Goal: Find specific page/section

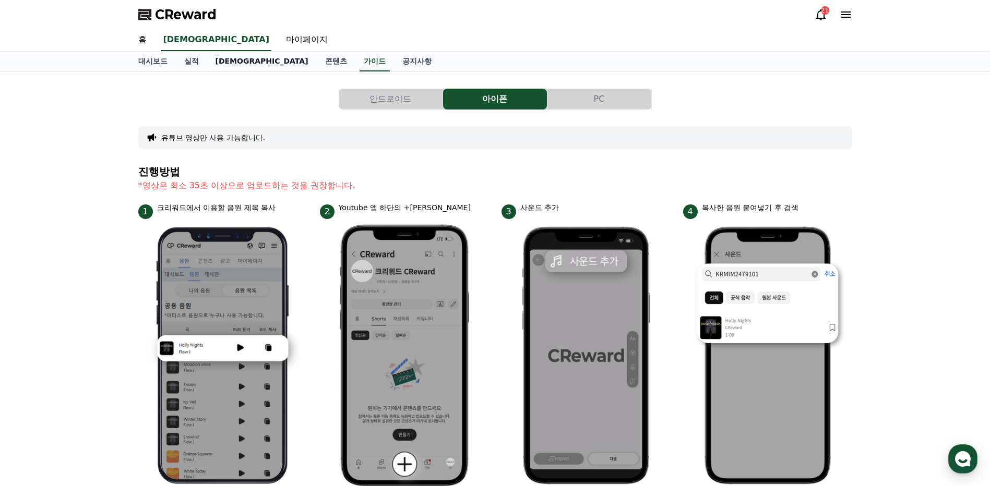
click at [224, 60] on link "[DEMOGRAPHIC_DATA]" at bounding box center [262, 62] width 110 height 20
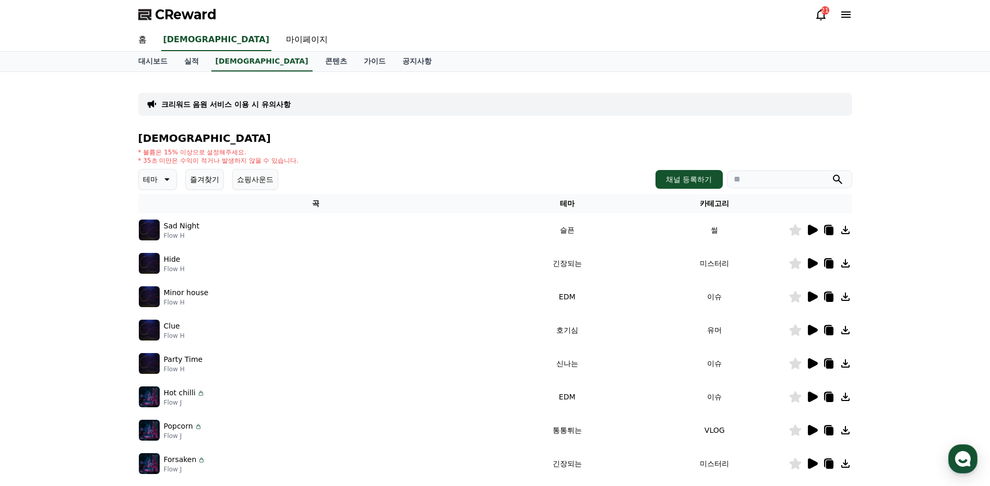
click at [838, 183] on icon "submit" at bounding box center [837, 179] width 13 height 13
click at [797, 182] on input "search" at bounding box center [789, 180] width 125 height 18
type input "*******"
click at [835, 179] on icon "submit" at bounding box center [837, 179] width 13 height 13
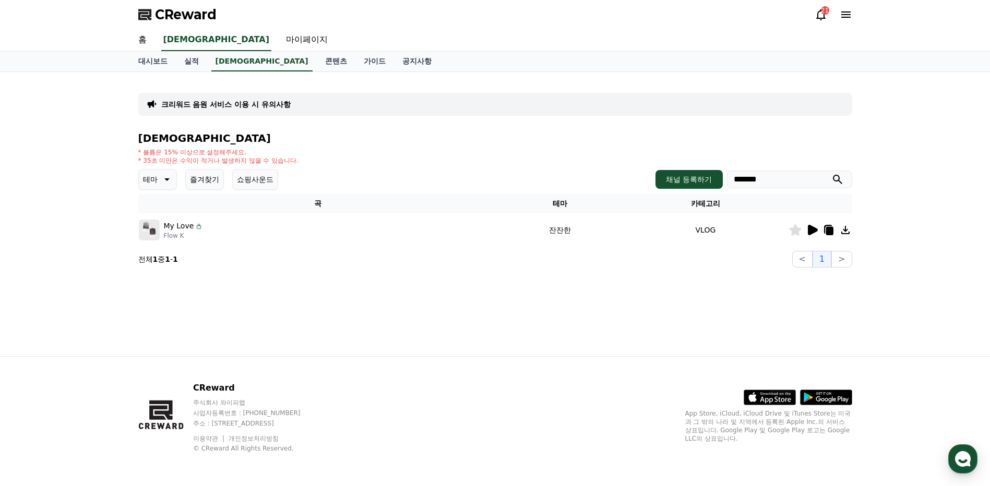
click at [846, 231] on icon at bounding box center [845, 230] width 8 height 8
